Goal: Task Accomplishment & Management: Complete application form

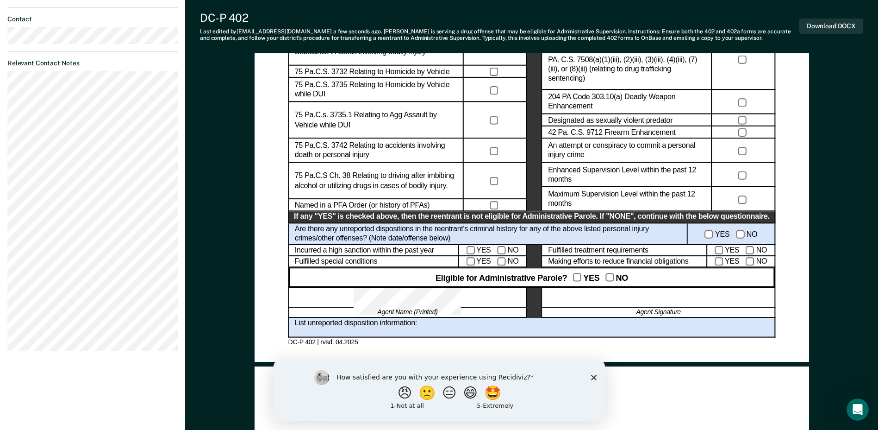
scroll to position [463, 0]
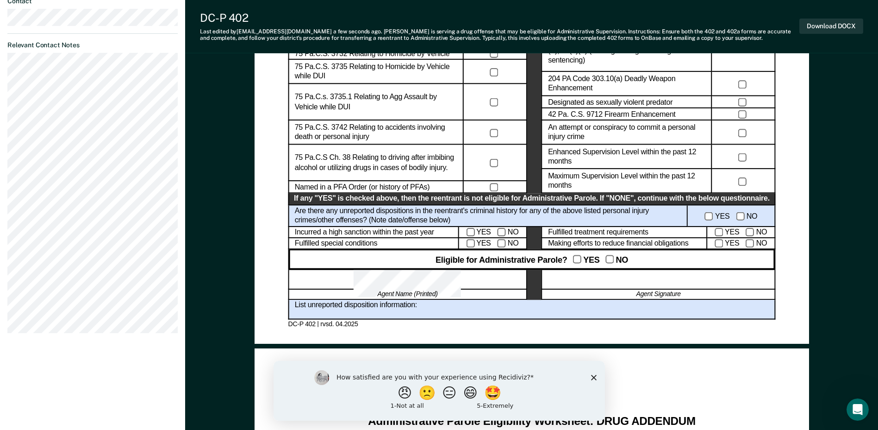
click at [615, 275] on div at bounding box center [659, 279] width 234 height 20
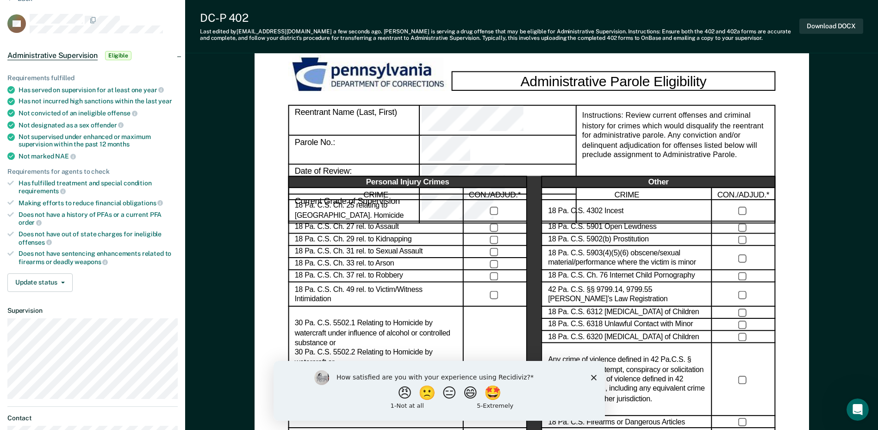
scroll to position [0, 0]
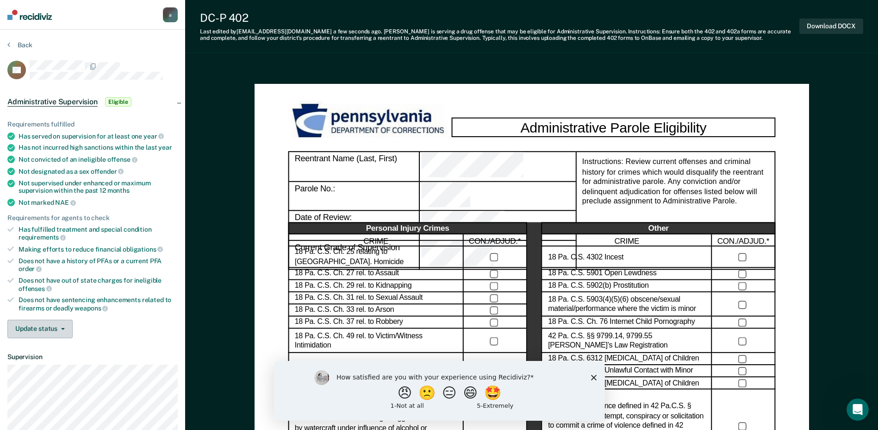
click at [59, 325] on button "Update status" at bounding box center [39, 328] width 65 height 19
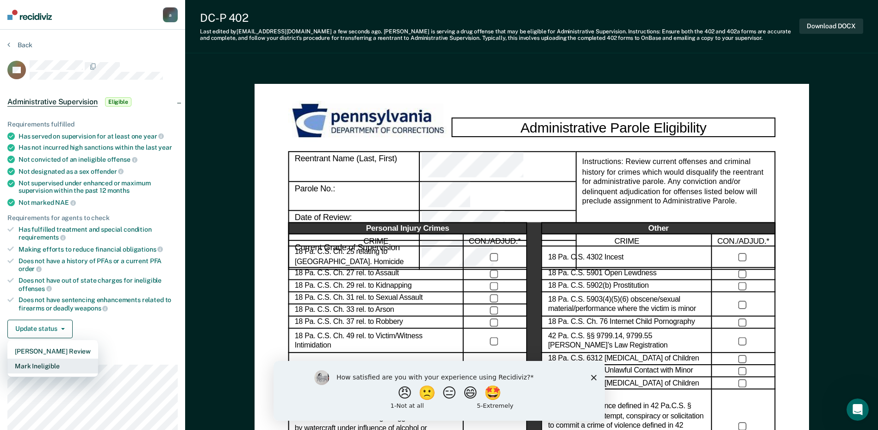
click at [56, 368] on button "Mark Ineligible" at bounding box center [52, 365] width 91 height 15
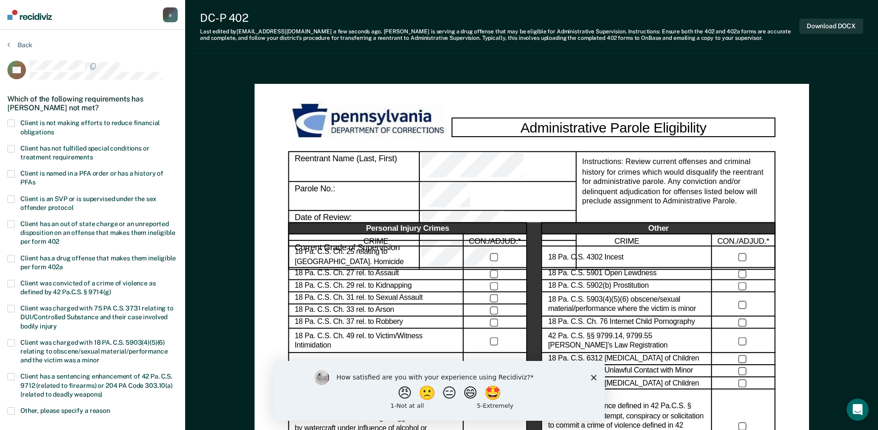
click at [46, 125] on span "Client is not making efforts to reduce financial obligations" at bounding box center [89, 127] width 139 height 16
click at [54, 129] on input "Client is not making efforts to reduce financial obligations" at bounding box center [54, 129] width 0 height 0
click at [113, 257] on span "Client has a drug offense that makes them ineligible per form 402a" at bounding box center [98, 262] width 156 height 16
click at [63, 263] on input "Client has a drug offense that makes them ineligible per form 402a" at bounding box center [63, 263] width 0 height 0
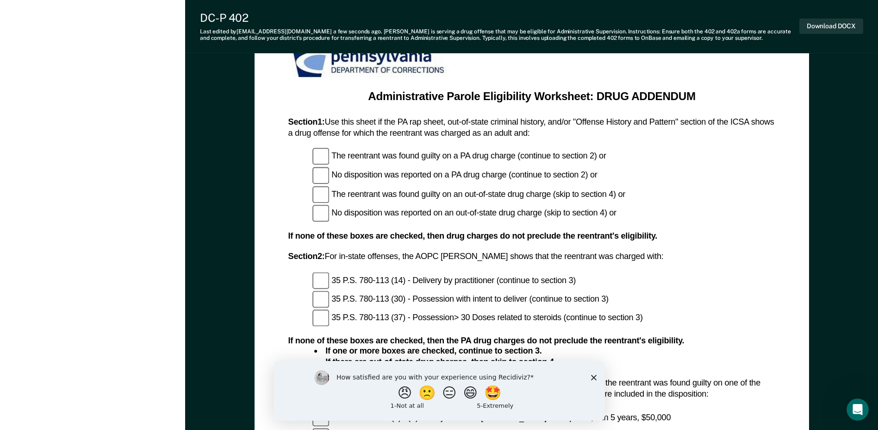
scroll to position [787, 0]
click at [847, 127] on div "Administrative Parole Eligibility Reentrant Name (Last, First) Parole No.: Date…" at bounding box center [531, 51] width 693 height 1549
click at [834, 25] on button "Download DOCX" at bounding box center [832, 26] width 64 height 15
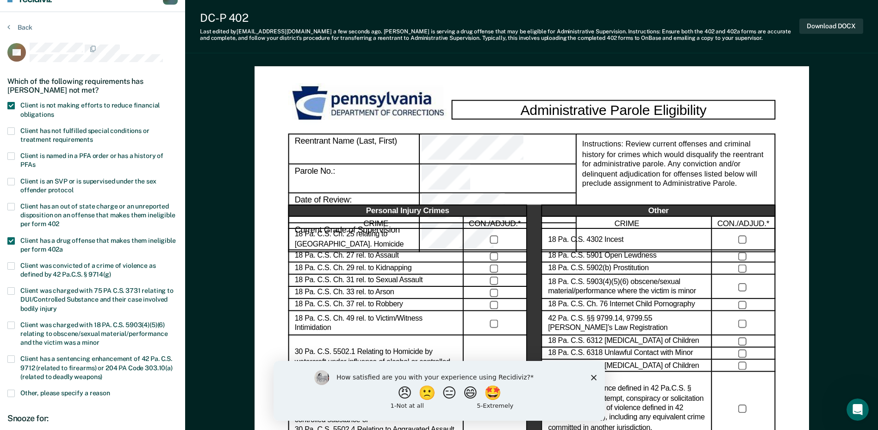
scroll to position [0, 0]
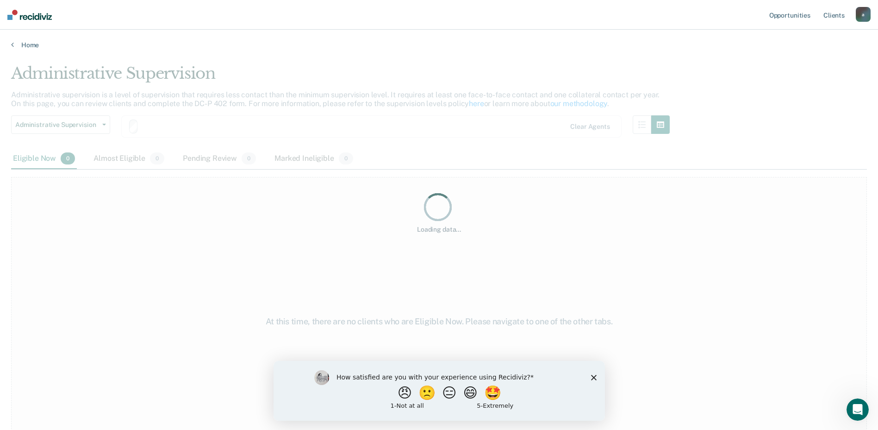
click at [593, 377] on polygon "Close survey" at bounding box center [594, 377] width 6 height 6
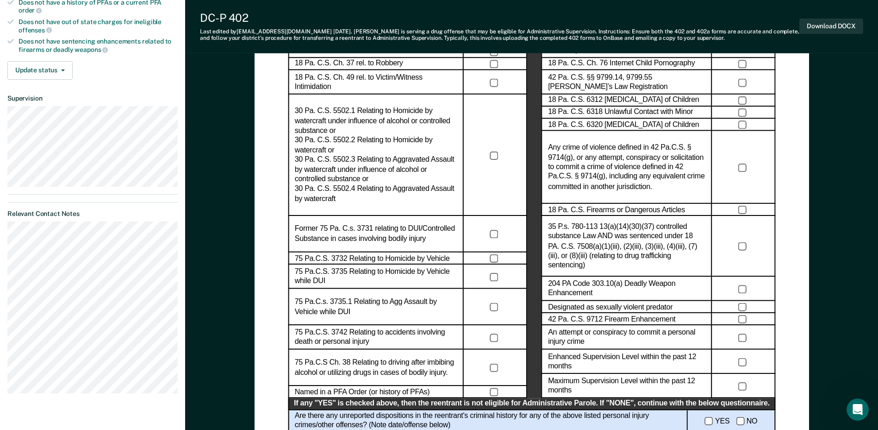
scroll to position [278, 0]
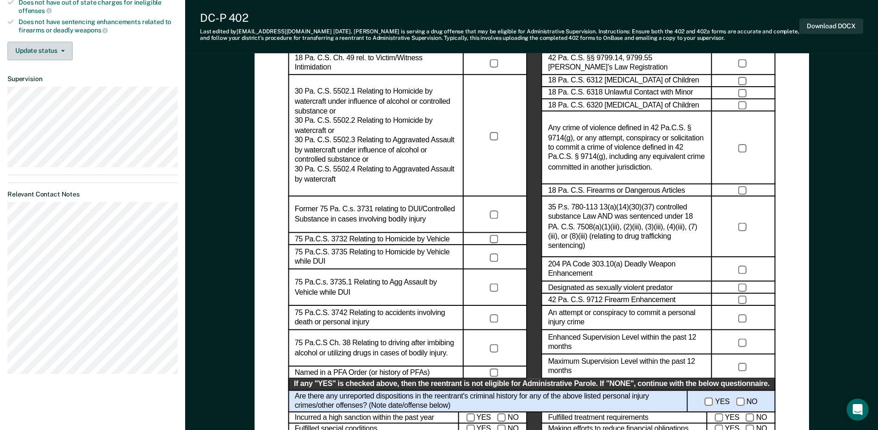
click at [52, 55] on button "Update status" at bounding box center [39, 51] width 65 height 19
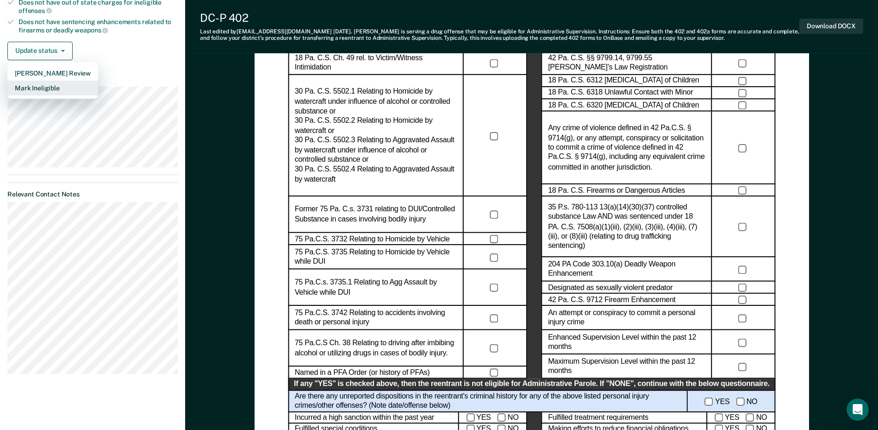
click at [60, 84] on button "Mark Ineligible" at bounding box center [52, 88] width 91 height 15
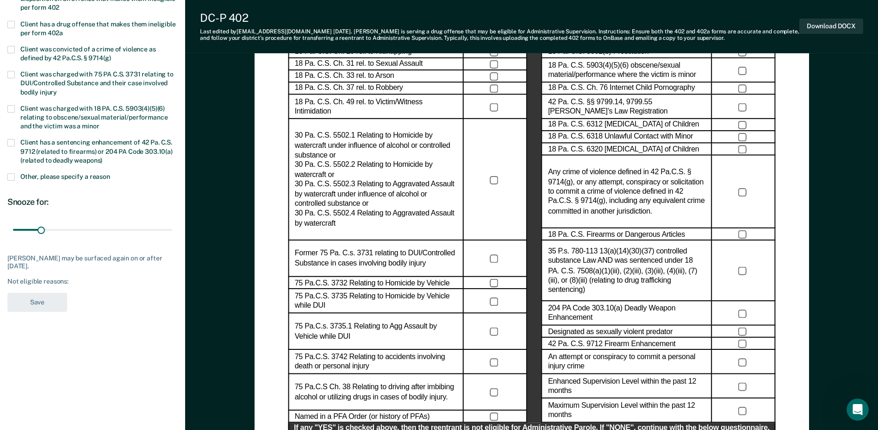
scroll to position [139, 0]
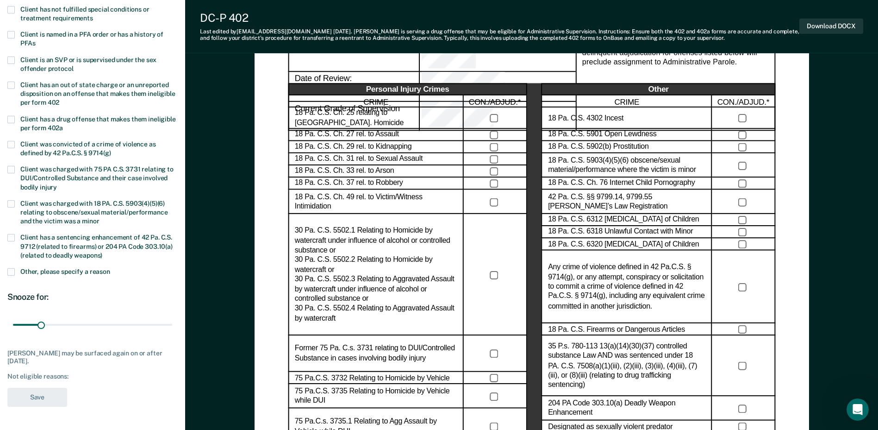
click at [16, 118] on label "Client has a drug offense that makes them ineligible per form 402a" at bounding box center [92, 125] width 170 height 18
click at [63, 125] on input "Client has a drug offense that makes them ineligible per form 402a" at bounding box center [63, 125] width 0 height 0
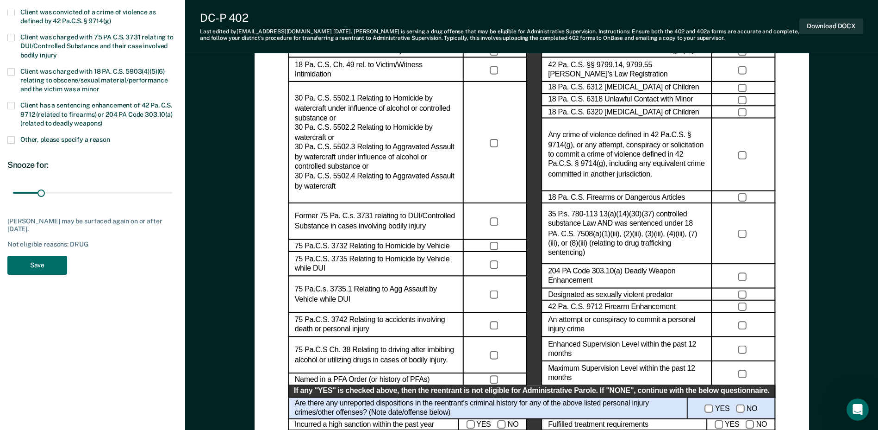
scroll to position [278, 0]
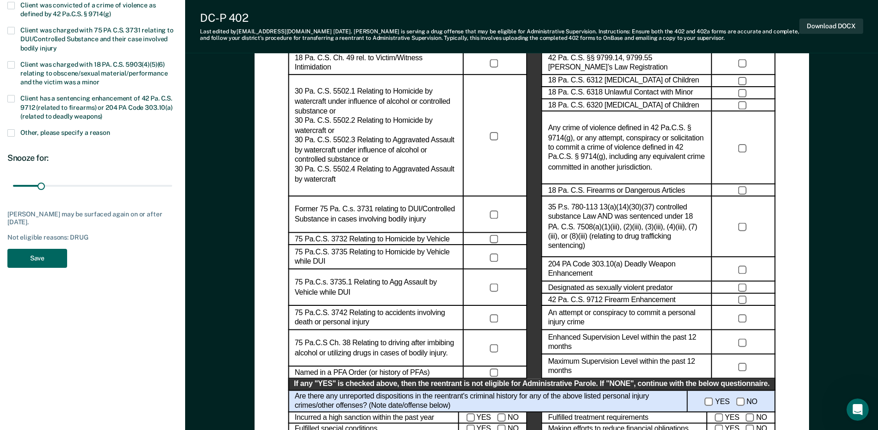
click at [59, 255] on button "Save" at bounding box center [37, 258] width 60 height 19
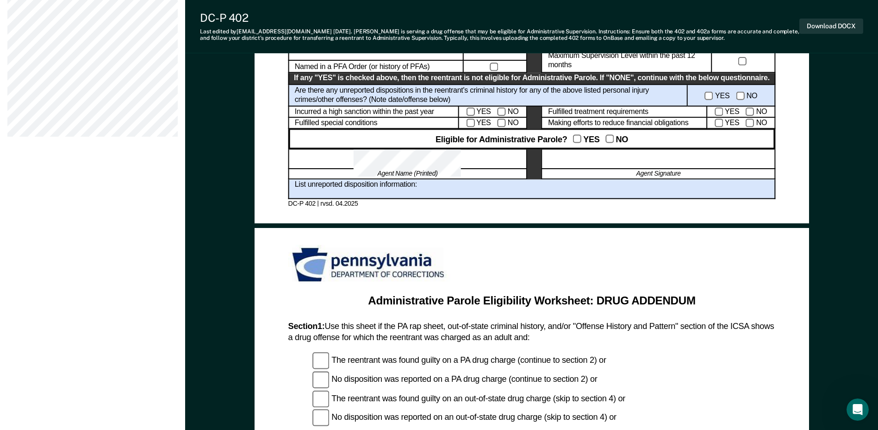
scroll to position [602, 0]
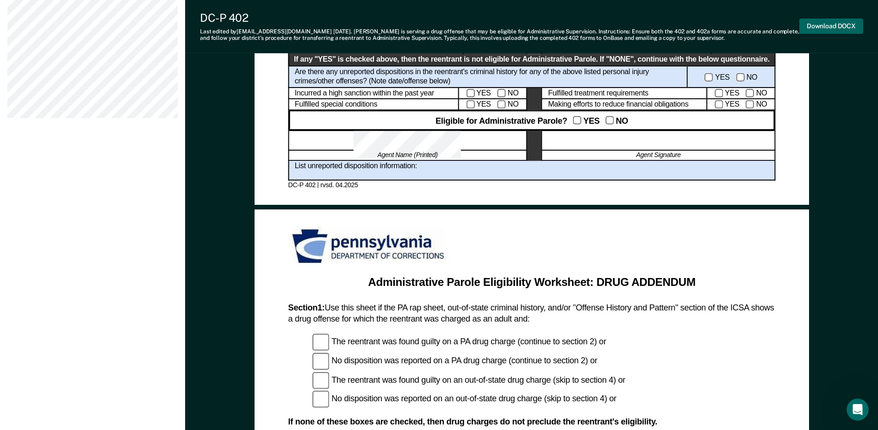
click at [832, 23] on button "Download DOCX" at bounding box center [832, 26] width 64 height 15
